Goal: Task Accomplishment & Management: Use online tool/utility

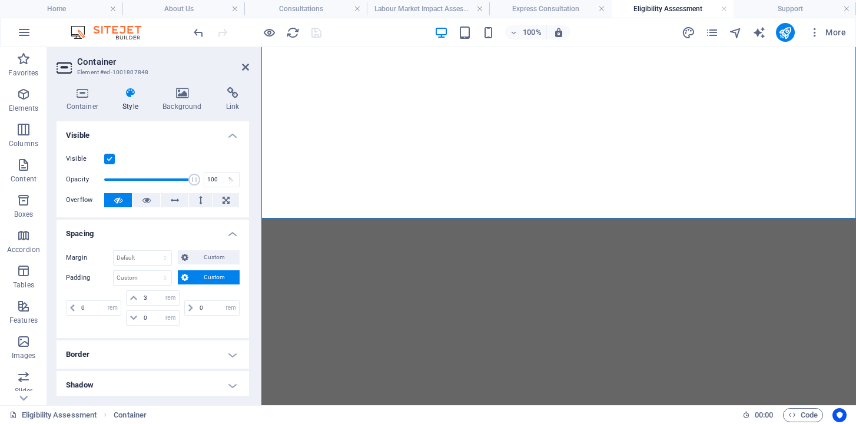
select select "rem"
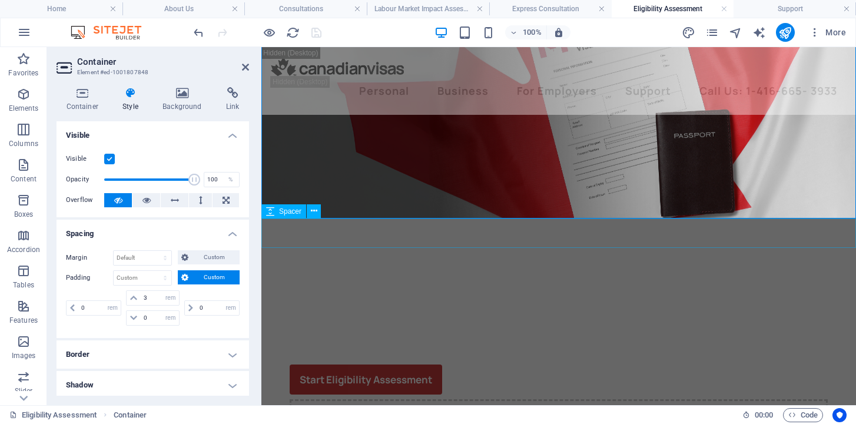
click at [708, 241] on div at bounding box center [558, 233] width 595 height 29
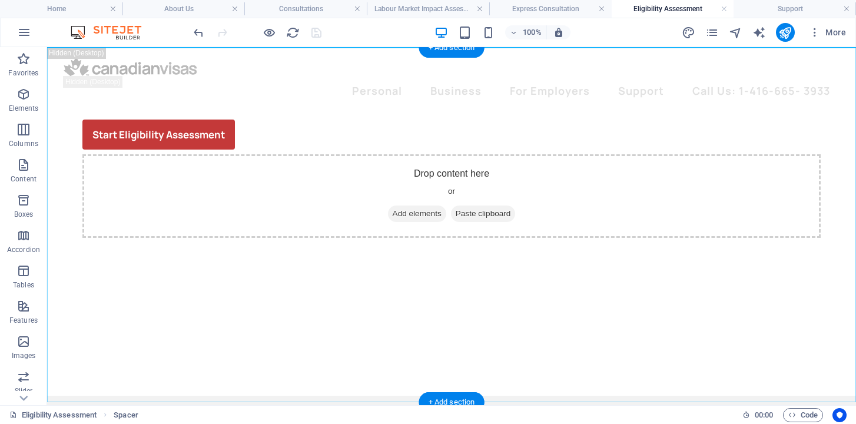
scroll to position [397, 0]
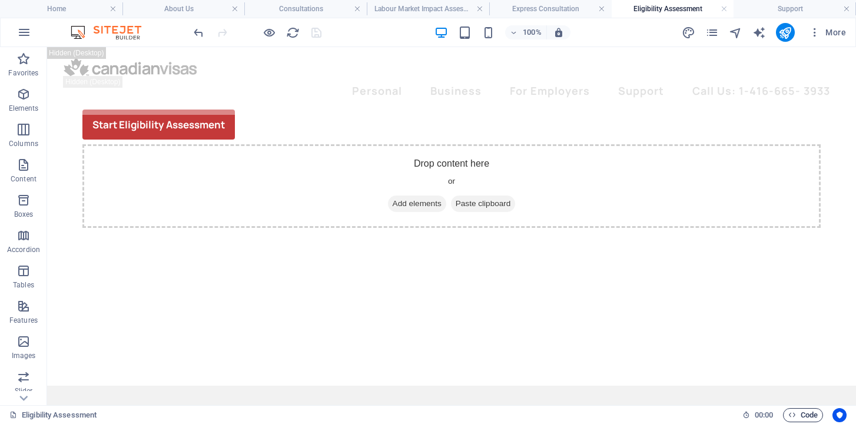
click at [810, 416] on span "Code" at bounding box center [803, 415] width 29 height 14
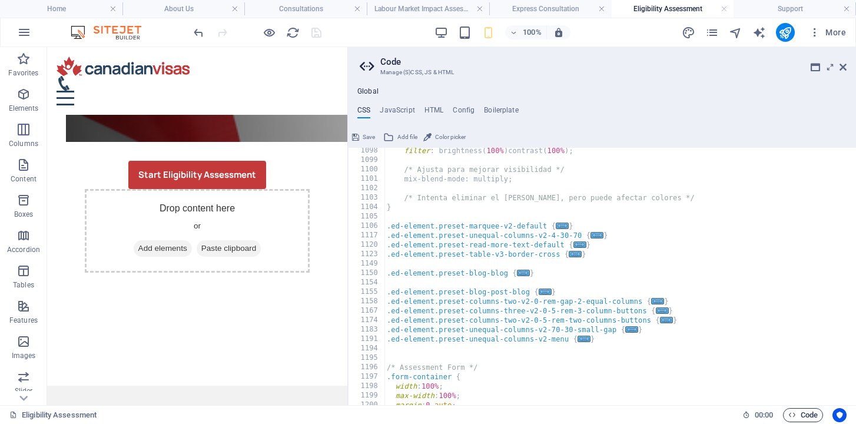
scroll to position [5203, 0]
click at [402, 108] on h4 "JavaScript" at bounding box center [397, 112] width 35 height 13
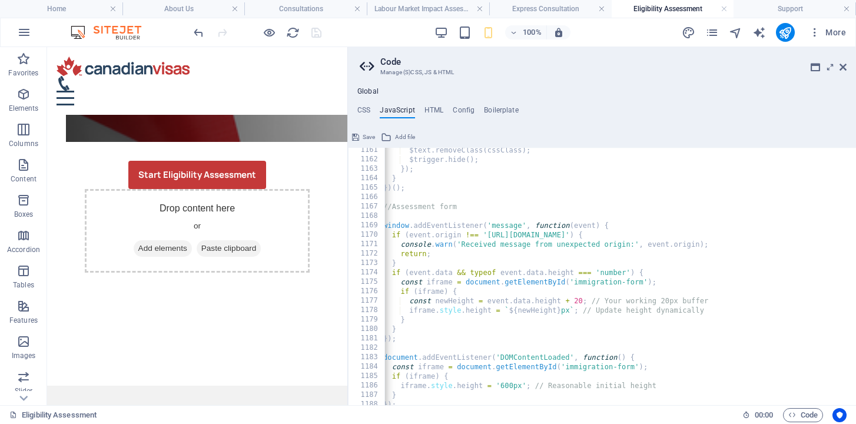
scroll to position [0, 0]
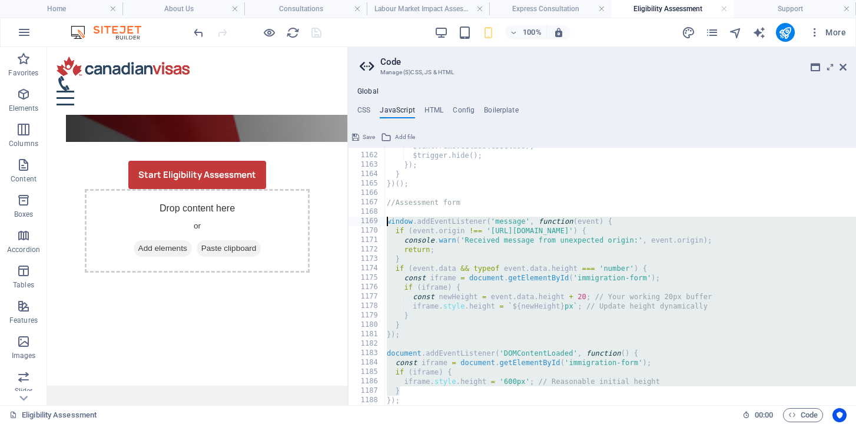
drag, startPoint x: 402, startPoint y: 393, endPoint x: 372, endPoint y: 223, distance: 172.3
click at [372, 223] on div "document.addEventListener("DOMContentLoaded", () => { 1161 1162 1163 1164 1165 …" at bounding box center [602, 276] width 508 height 257
paste textarea "</div>"
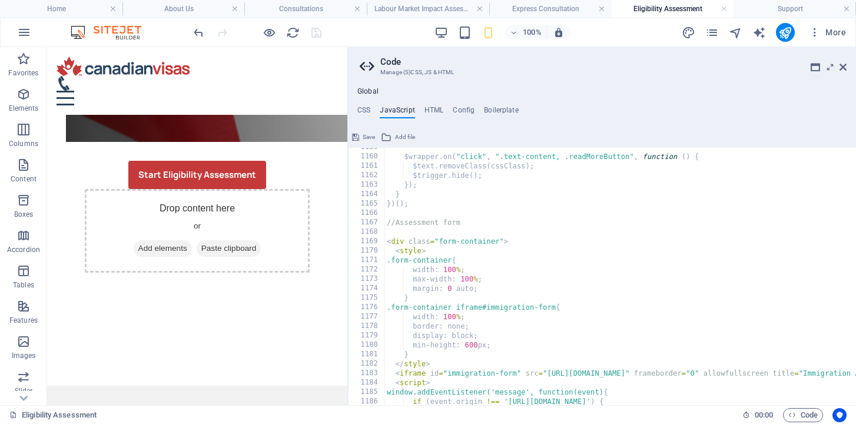
scroll to position [10928, 0]
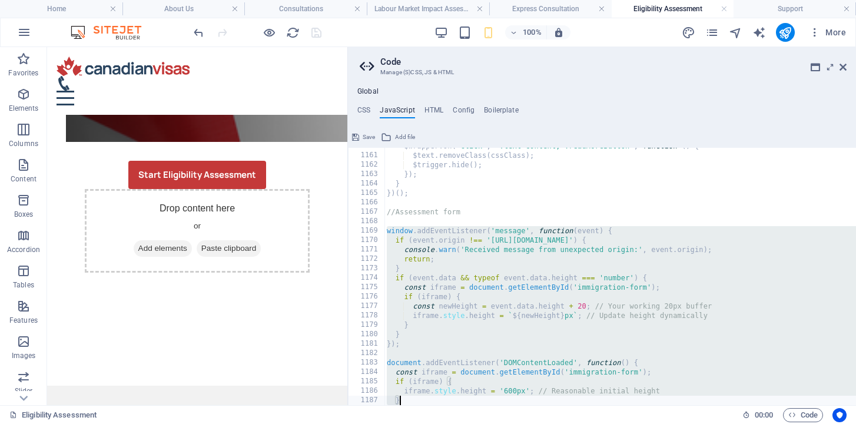
paste textarea "});"
type textarea "});"
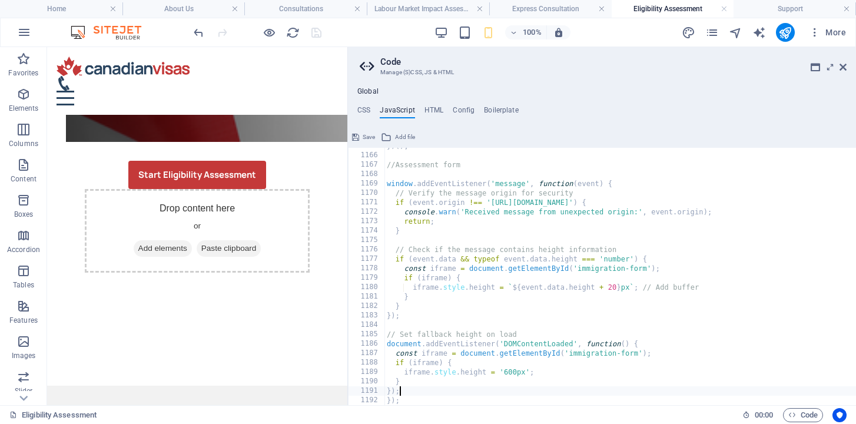
scroll to position [10975, 0]
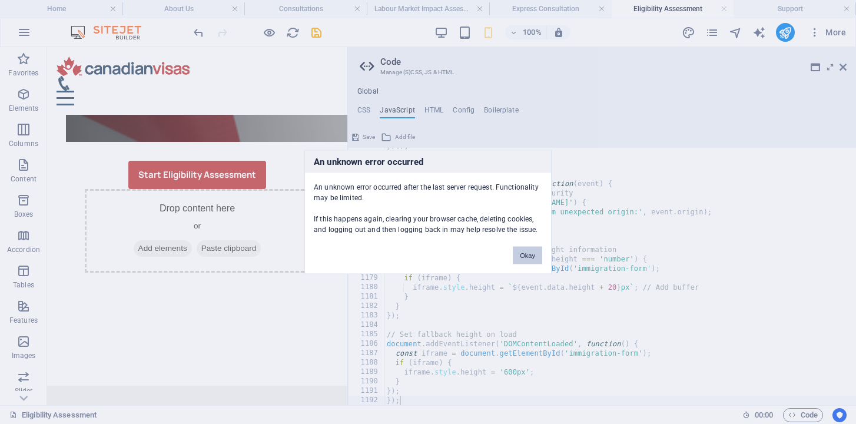
click at [527, 257] on button "Okay" at bounding box center [527, 256] width 29 height 18
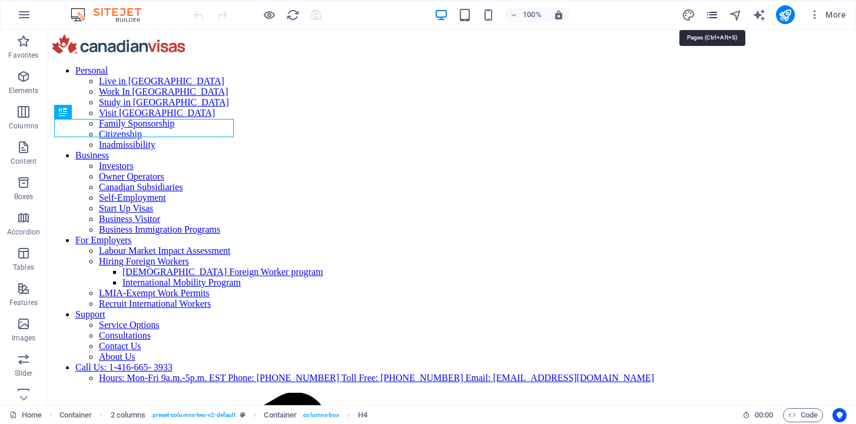
click at [716, 15] on icon "pages" at bounding box center [713, 15] width 14 height 14
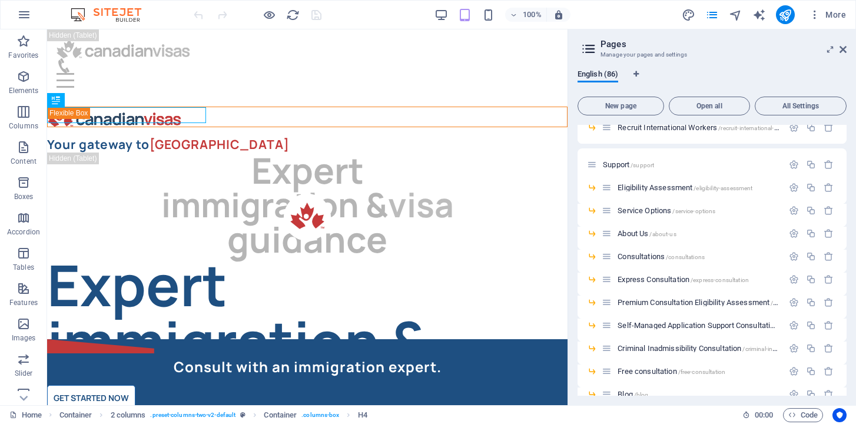
scroll to position [1245, 0]
click at [651, 185] on span "Eligibility Assessment /eligibility-assessment" at bounding box center [685, 185] width 135 height 9
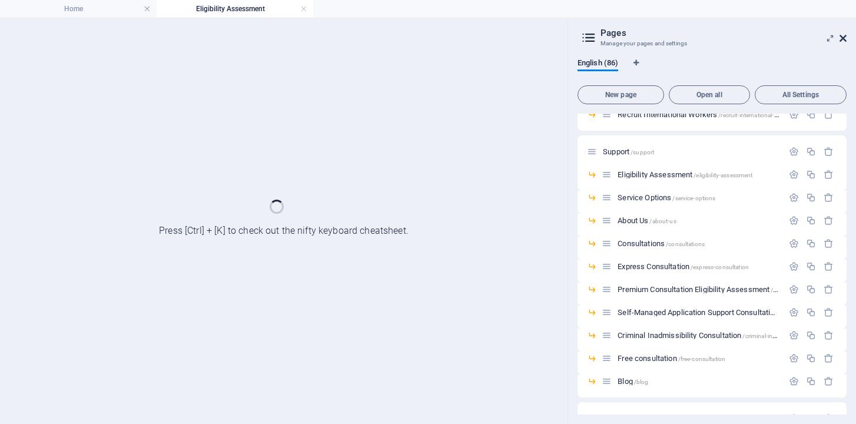
click at [846, 39] on icon at bounding box center [843, 38] width 7 height 9
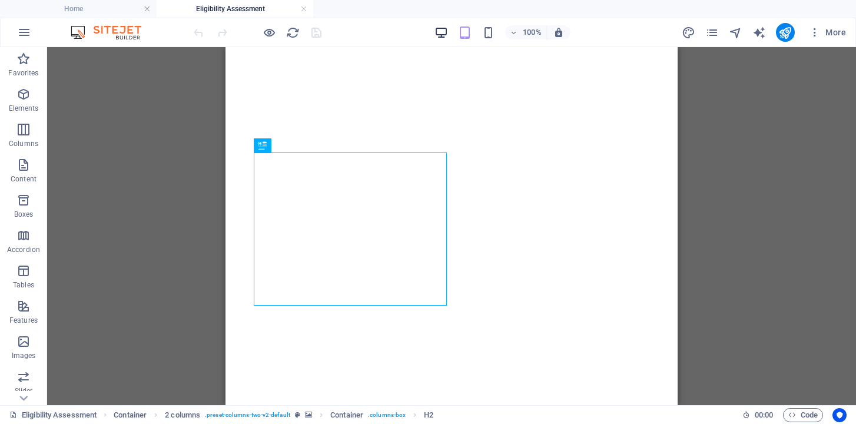
click at [448, 32] on span "button" at bounding box center [442, 33] width 14 height 14
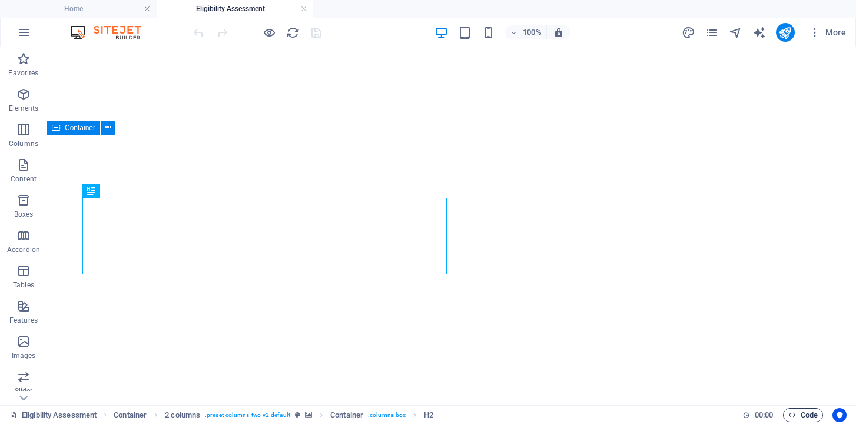
click at [804, 416] on span "Code" at bounding box center [803, 415] width 29 height 14
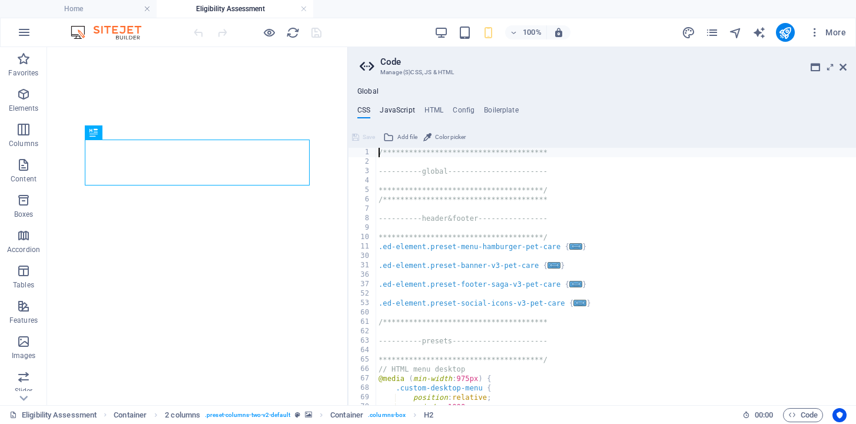
click at [400, 107] on h4 "JavaScript" at bounding box center [397, 112] width 35 height 13
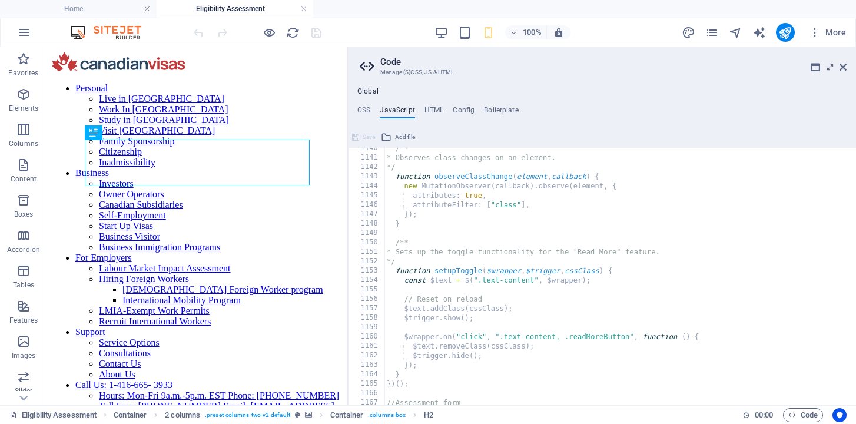
scroll to position [10937, 0]
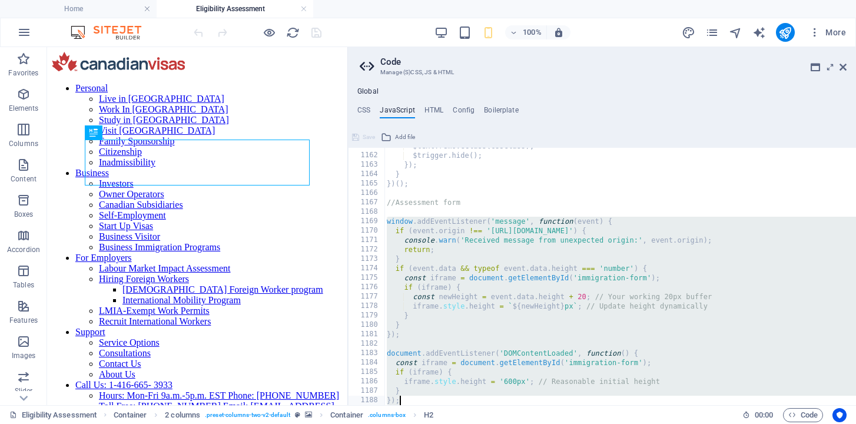
drag, startPoint x: 388, startPoint y: 221, endPoint x: 504, endPoint y: 421, distance: 231.1
click at [504, 405] on div "Home Eligibility Assessment Favorites Elements Columns Content Boxes Accordion …" at bounding box center [428, 226] width 856 height 358
type textarea "} });"
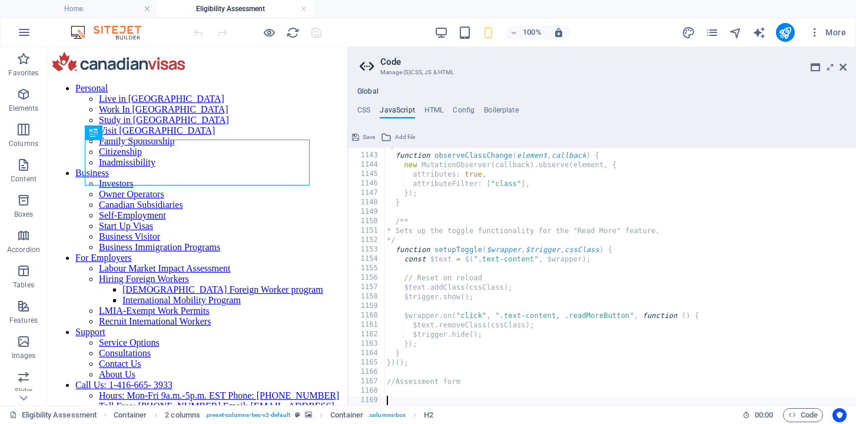
scroll to position [10749, 0]
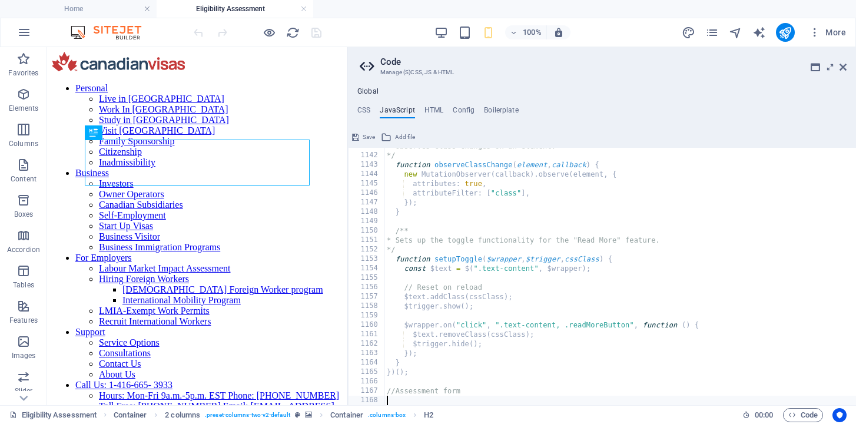
type textarea "//Assessment form"
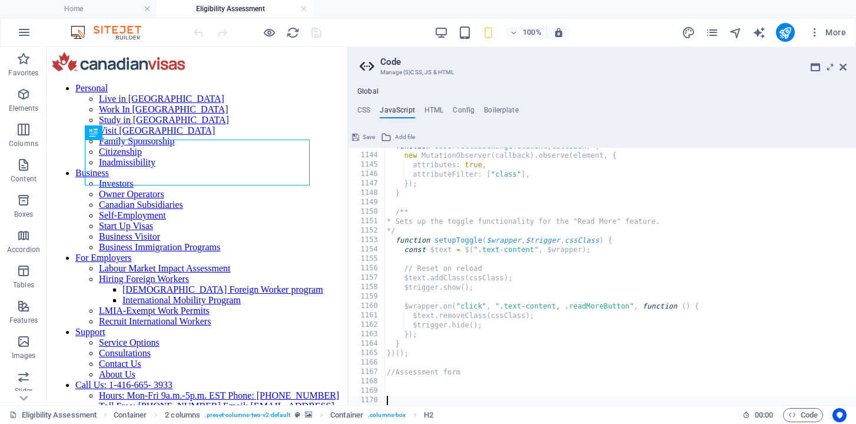
scroll to position [10777, 0]
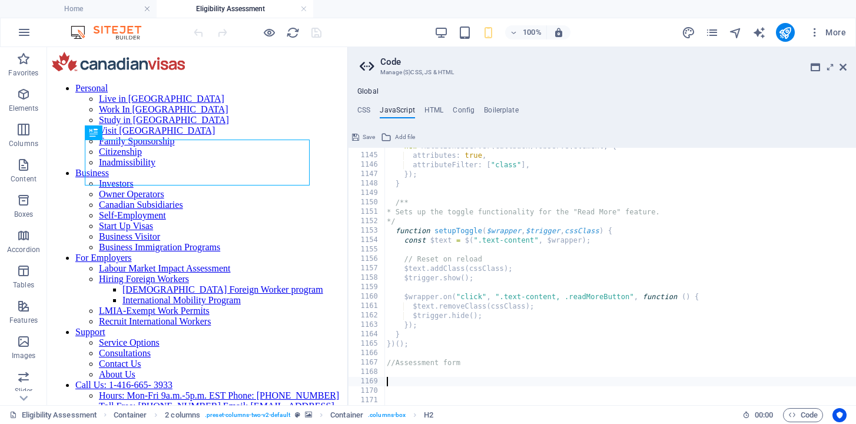
paste textarea "});"
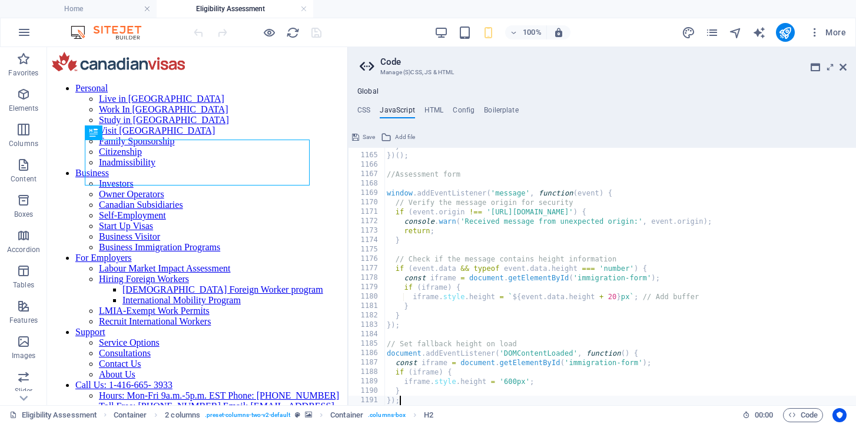
scroll to position [10984, 0]
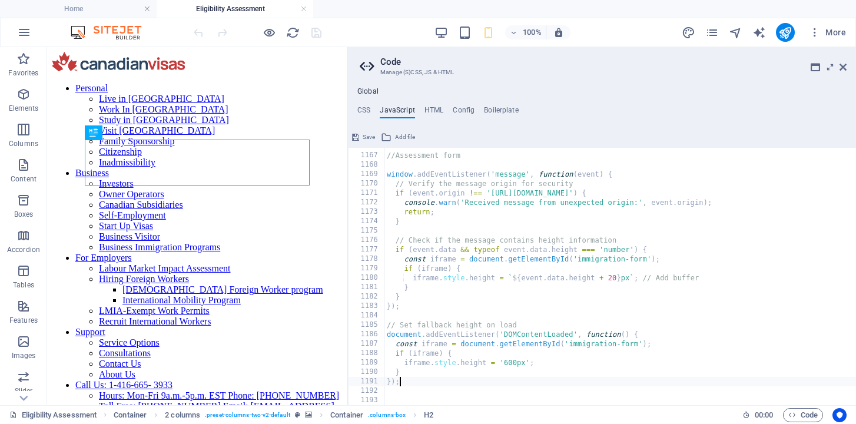
type textarea "});"
click at [359, 138] on button "Save" at bounding box center [363, 137] width 27 height 14
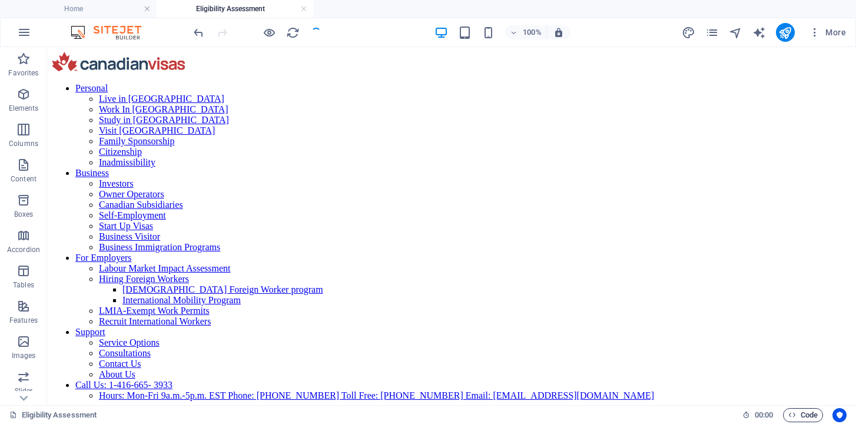
click at [806, 416] on span "Code" at bounding box center [803, 415] width 29 height 14
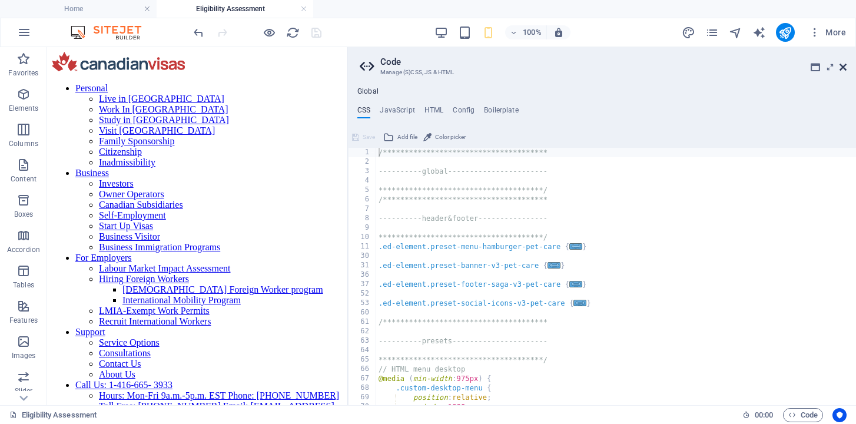
click at [844, 67] on icon at bounding box center [843, 66] width 7 height 9
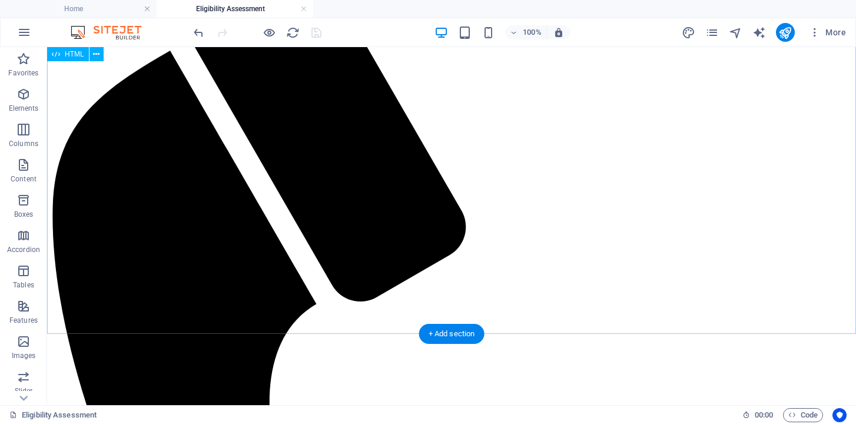
scroll to position [459, 0]
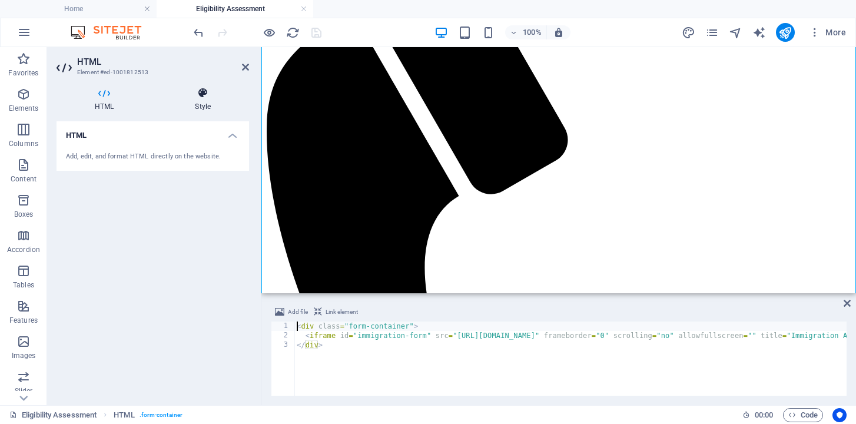
click at [201, 101] on h4 "Style" at bounding box center [203, 99] width 92 height 25
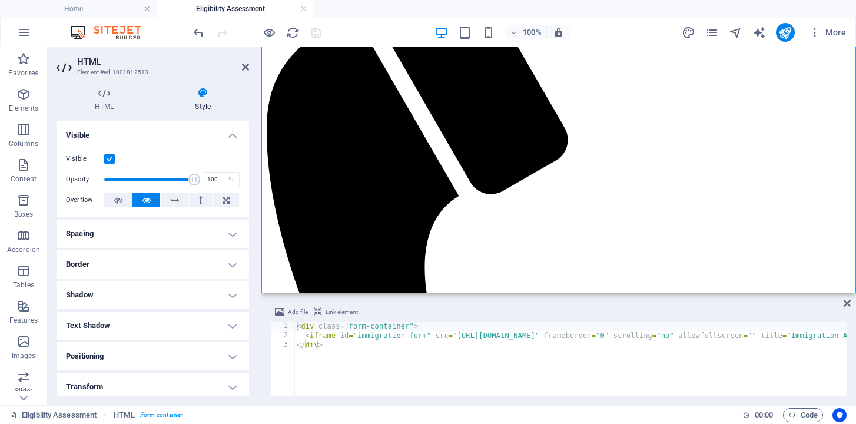
scroll to position [97, 0]
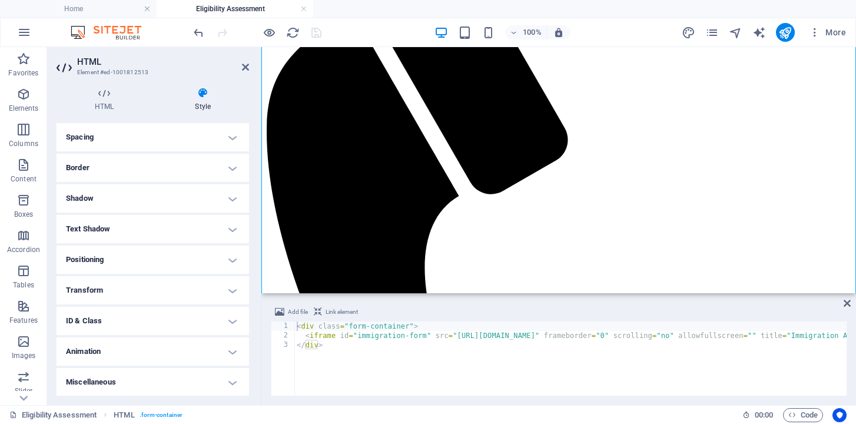
click at [154, 320] on h4 "ID & Class" at bounding box center [153, 321] width 193 height 28
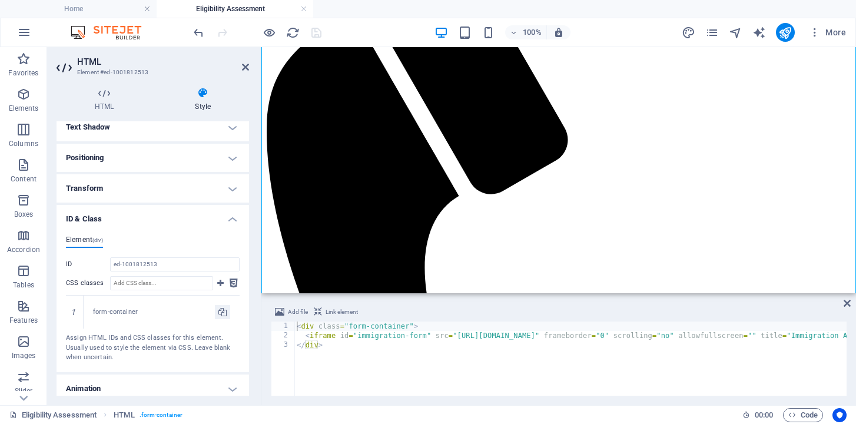
scroll to position [236, 0]
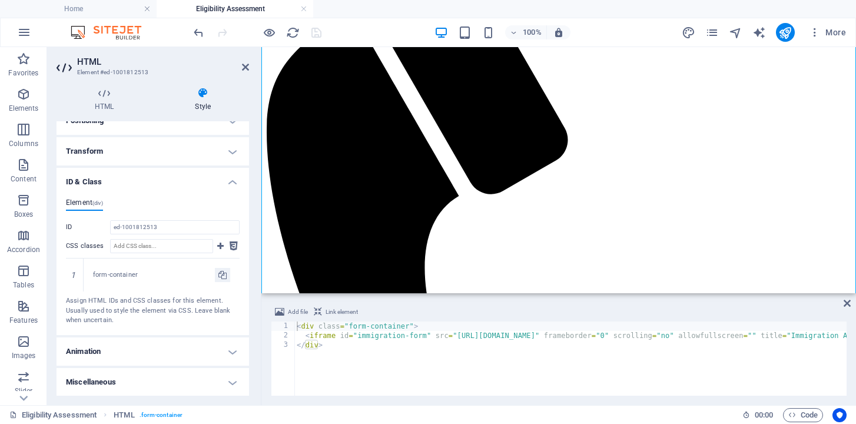
type textarea "<iframe id="immigration-form" src="https://app.immify.ca/embed/982c4817-b409-4c…"
click at [378, 338] on div "< div class = "form-container" > < iframe id = "immigration-form" src = "https:…" at bounding box center [800, 367] width 1012 height 91
click at [813, 412] on span "Code" at bounding box center [803, 415] width 29 height 14
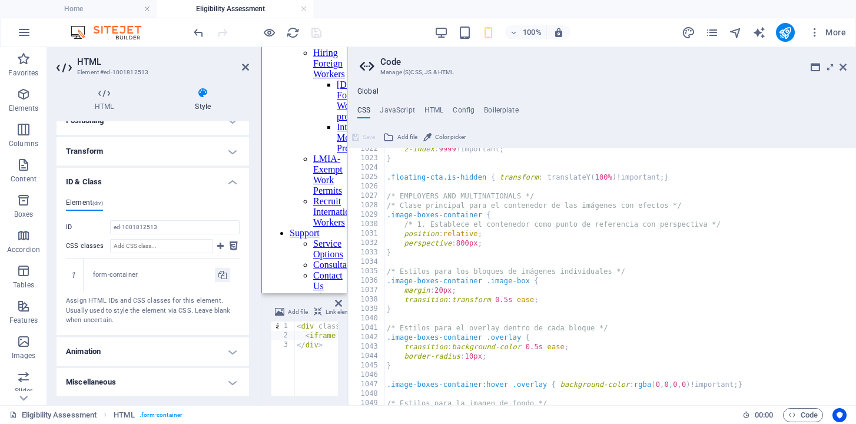
scroll to position [5283, 0]
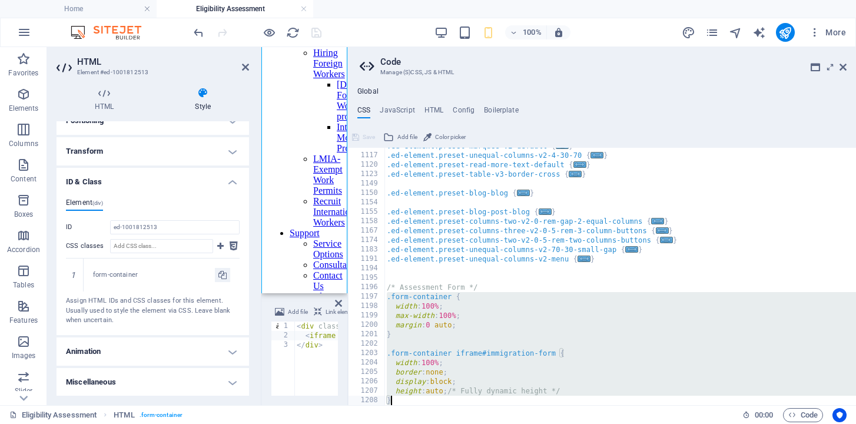
drag, startPoint x: 388, startPoint y: 297, endPoint x: 532, endPoint y: 419, distance: 188.5
click at [532, 405] on div "Home Eligibility Assessment Favorites Elements Columns Content Boxes Accordion …" at bounding box center [428, 226] width 856 height 358
type textarea "}"
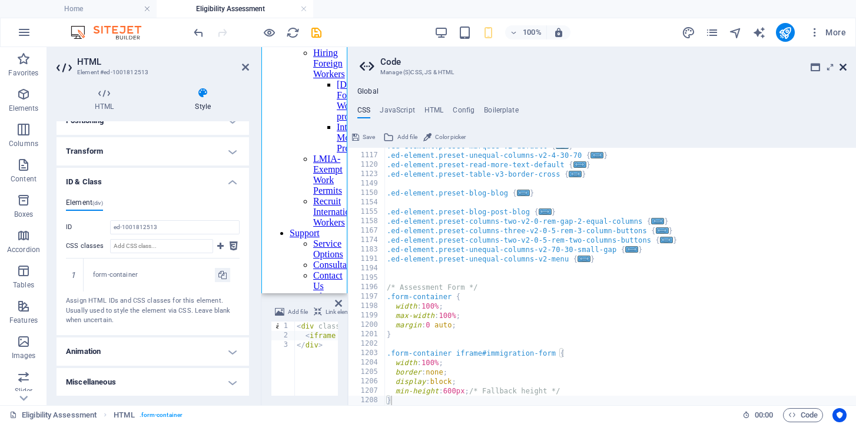
click at [845, 69] on icon at bounding box center [843, 66] width 7 height 9
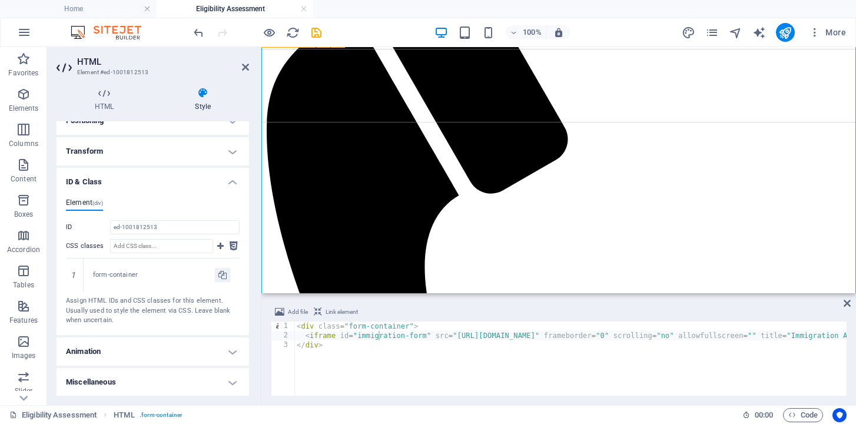
scroll to position [479, 0]
type textarea "</div>"
click at [484, 346] on div "< div class = "form-container" > < iframe id = "immigration-form" src = "https:…" at bounding box center [800, 367] width 1012 height 91
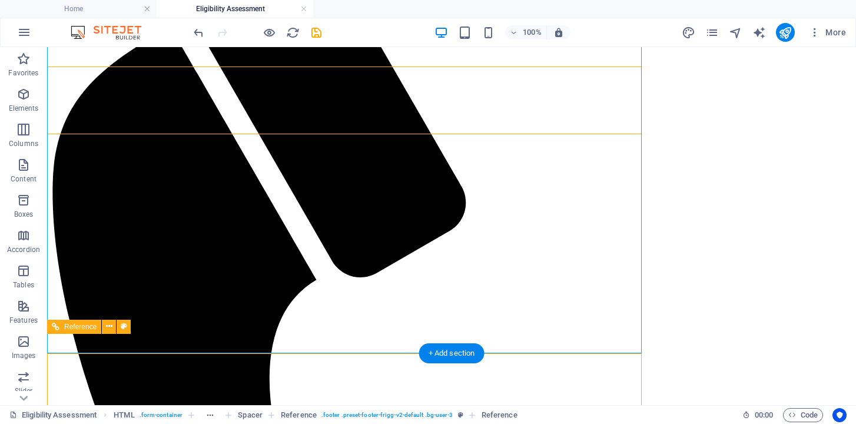
scroll to position [459, 0]
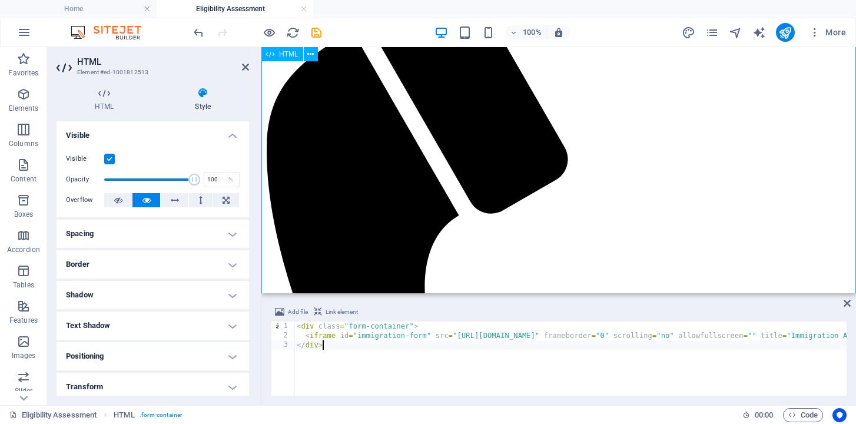
scroll to position [479, 0]
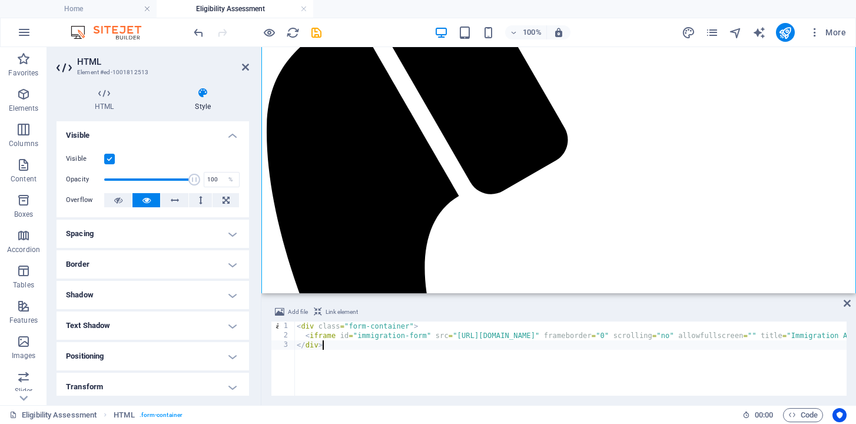
click at [343, 352] on div "< div class = "form-container" > < iframe id = "immigration-form" src = "https:…" at bounding box center [800, 367] width 1012 height 91
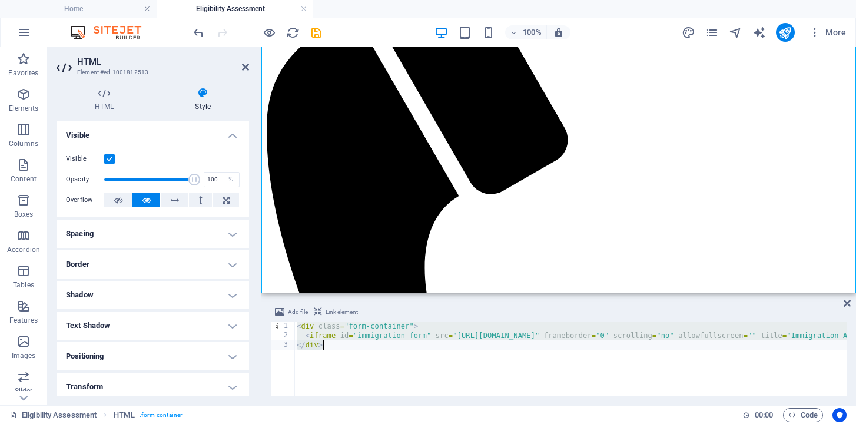
paste textarea
type textarea "</div>"
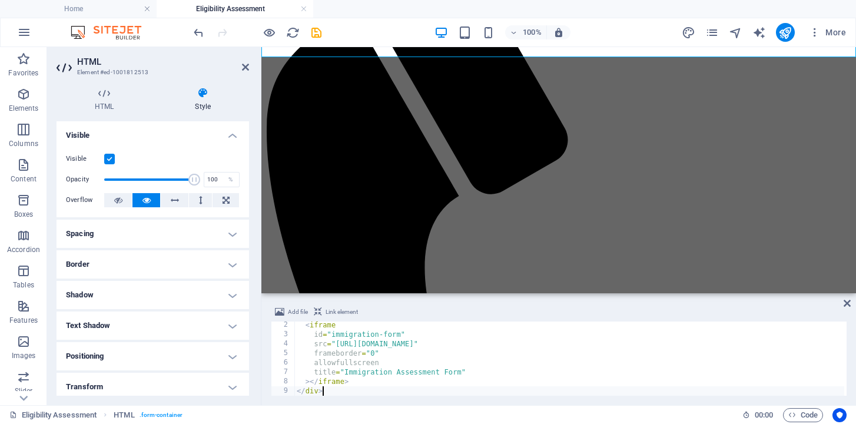
scroll to position [0, 0]
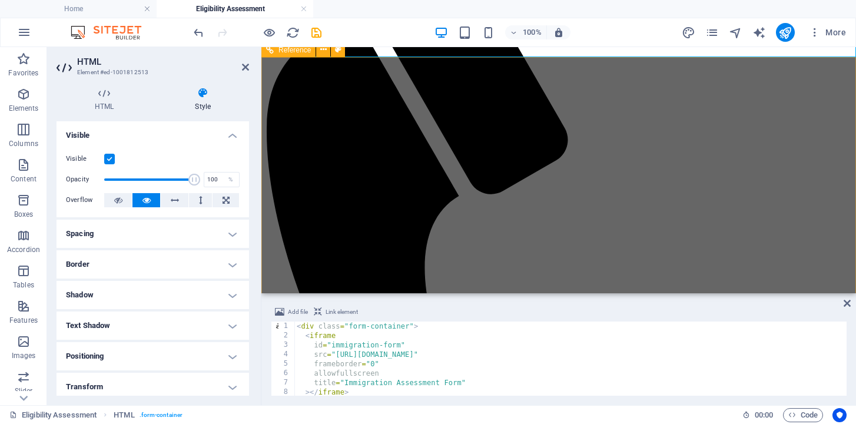
click at [313, 35] on icon "save" at bounding box center [317, 33] width 14 height 14
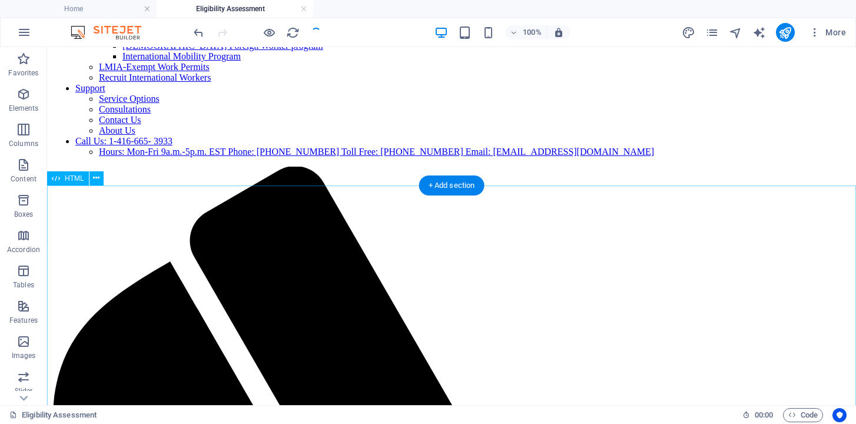
scroll to position [243, 0]
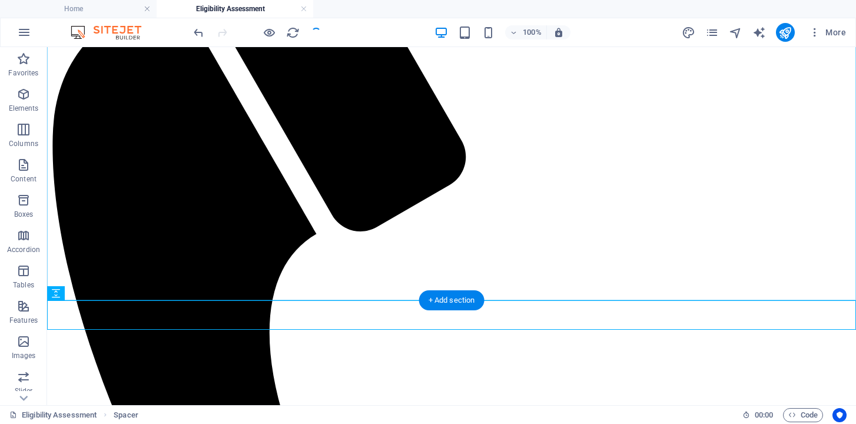
scroll to position [552, 0]
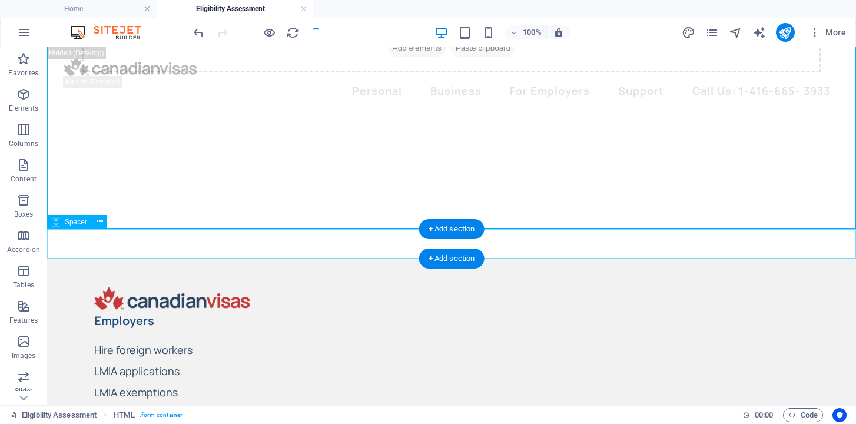
click at [246, 240] on div at bounding box center [451, 243] width 809 height 29
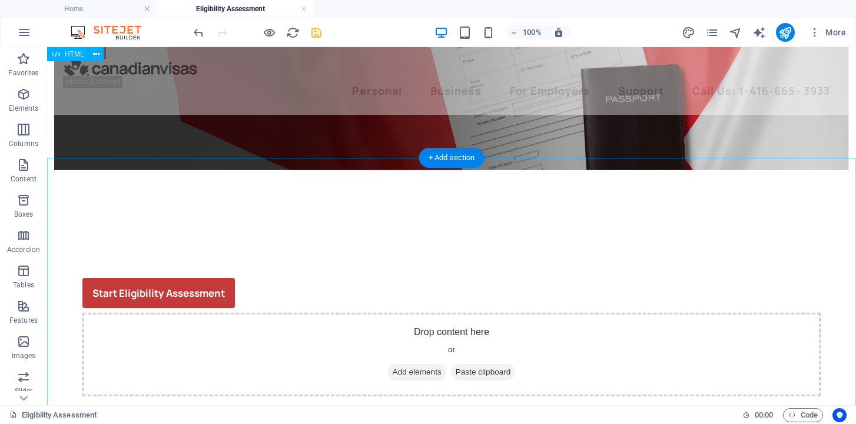
scroll to position [221, 0]
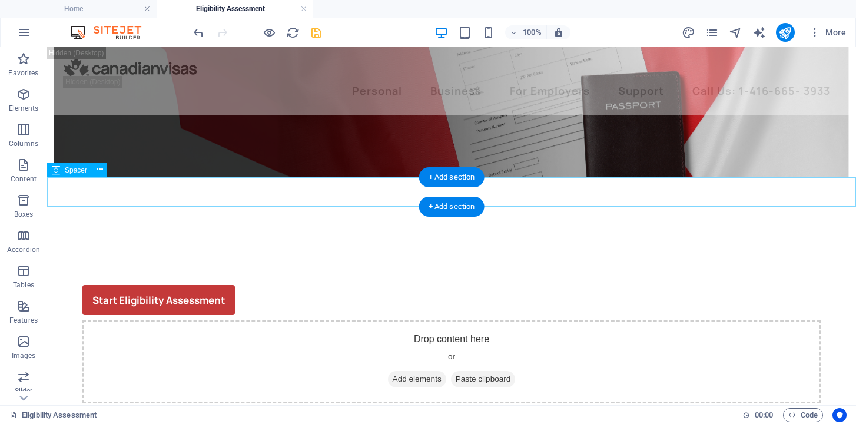
click at [272, 200] on div at bounding box center [451, 191] width 809 height 29
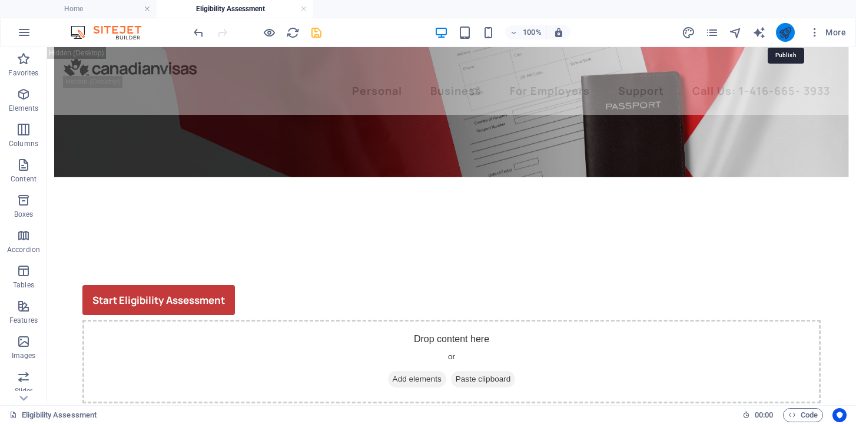
click at [783, 36] on icon "publish" at bounding box center [786, 33] width 14 height 14
